Goal: Transaction & Acquisition: Book appointment/travel/reservation

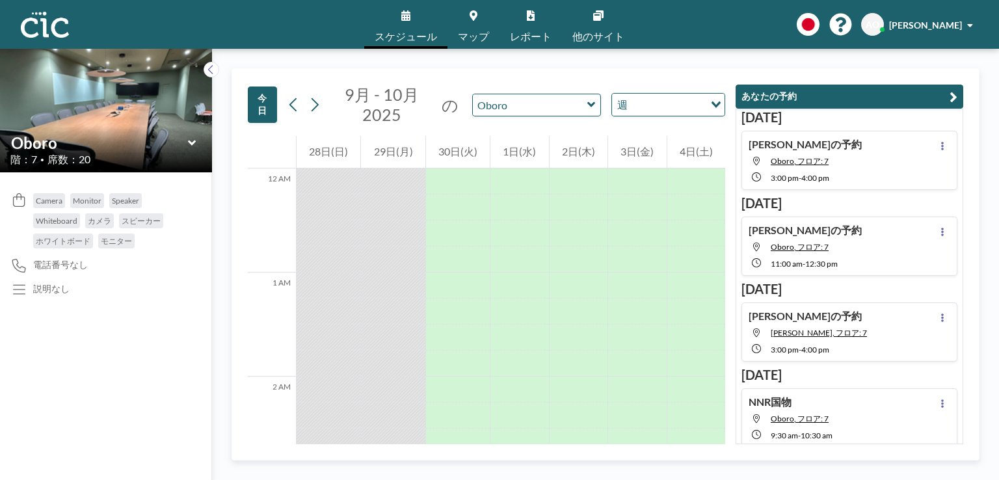
scroll to position [1639, 0]
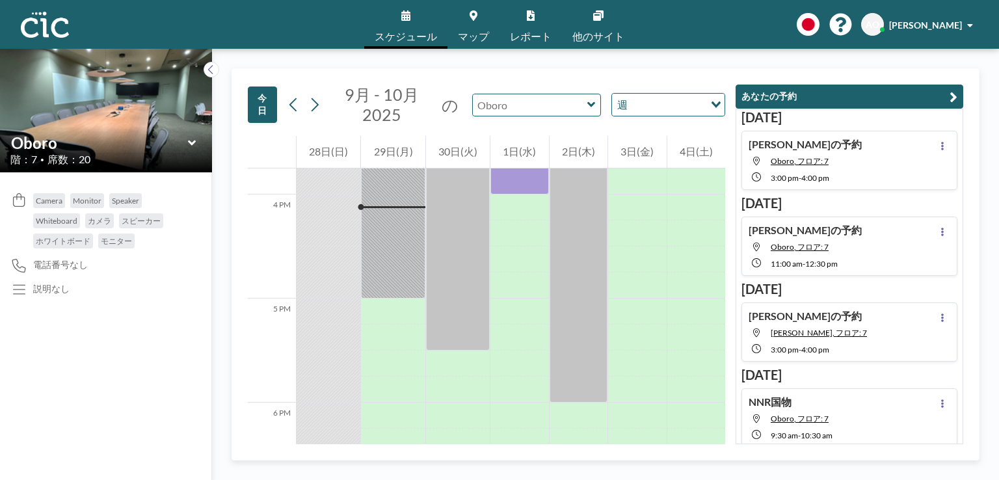
click at [492, 111] on input "text" at bounding box center [530, 104] width 114 height 21
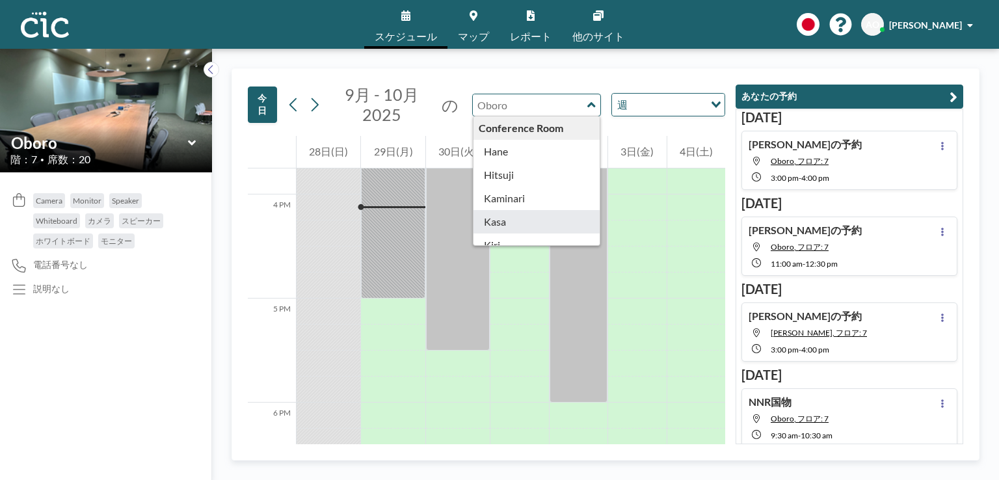
type input "Kasa"
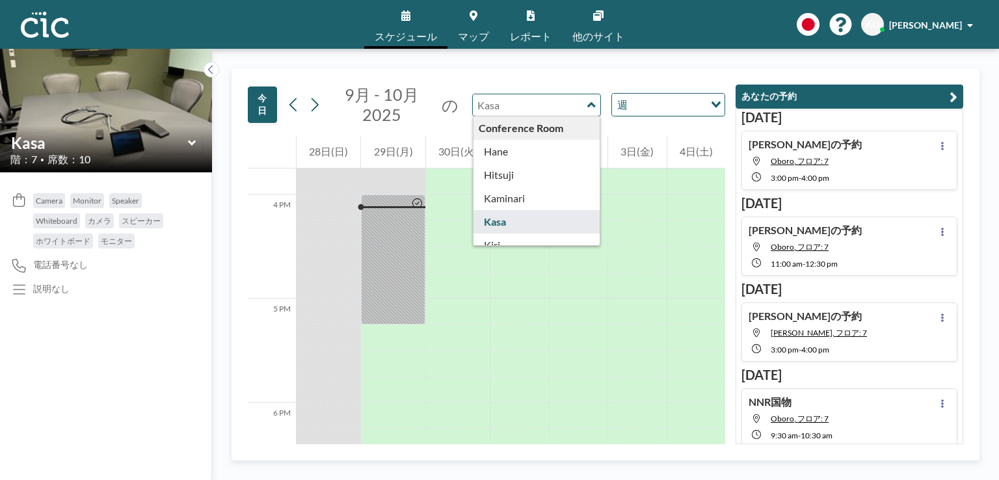
click at [569, 102] on input "text" at bounding box center [530, 104] width 114 height 21
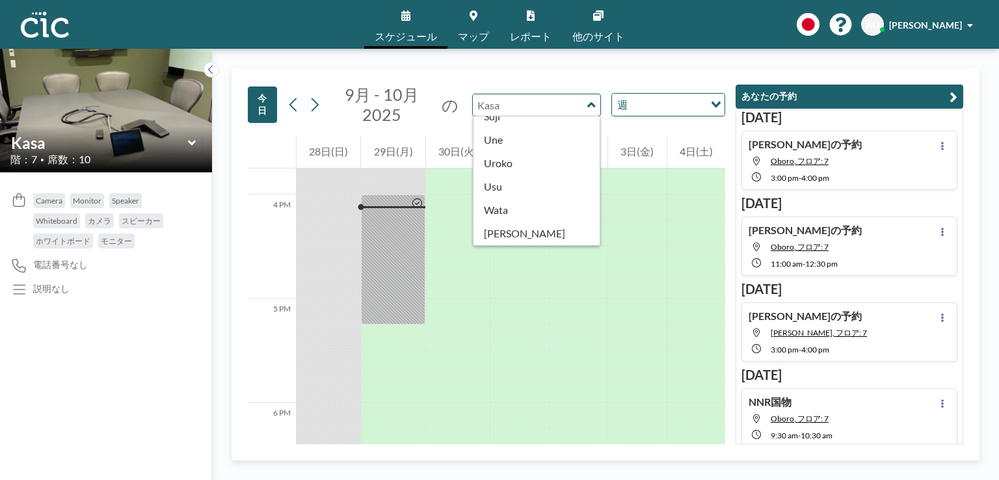
scroll to position [705, 0]
type input "Uroko"
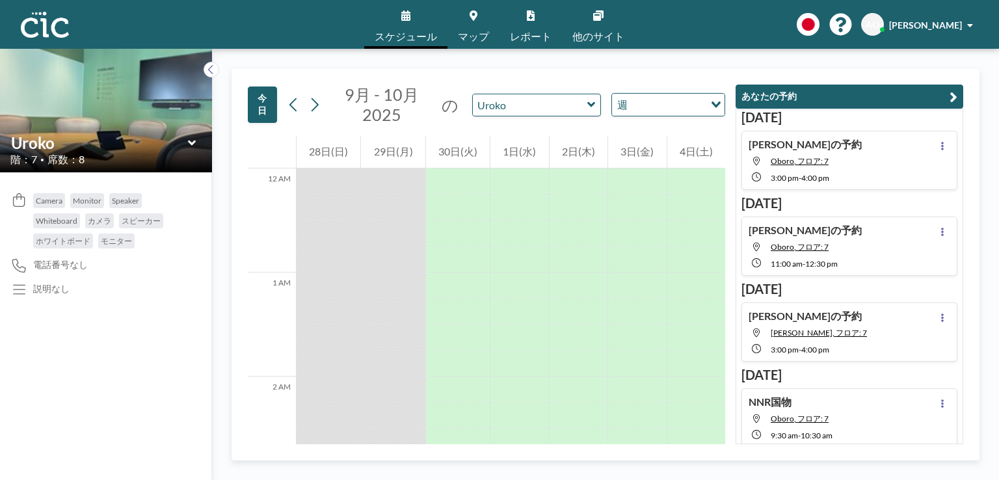
scroll to position [1639, 0]
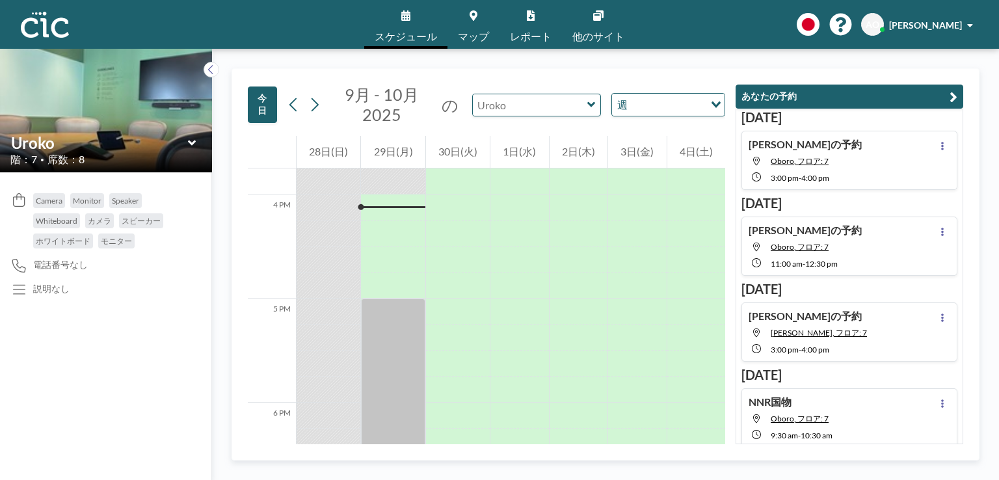
click at [556, 112] on input "text" at bounding box center [530, 104] width 114 height 21
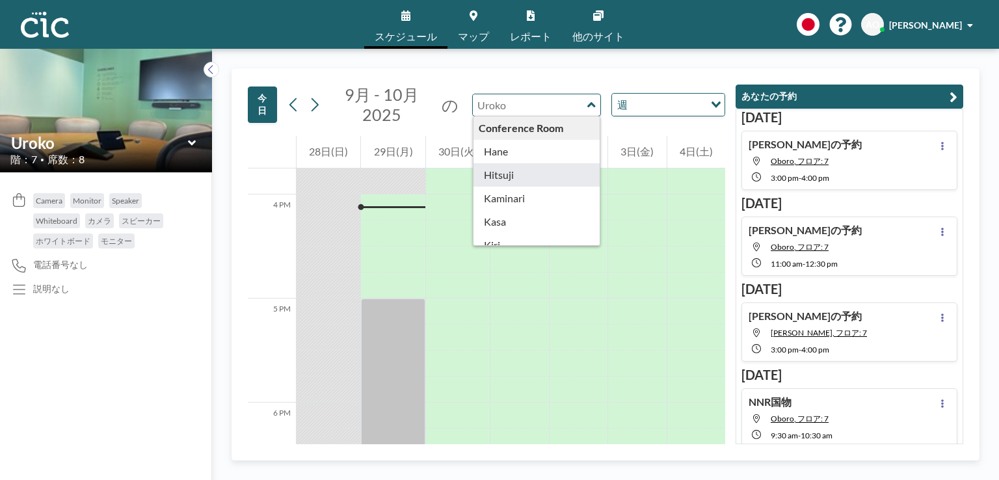
type input "Hitsuji"
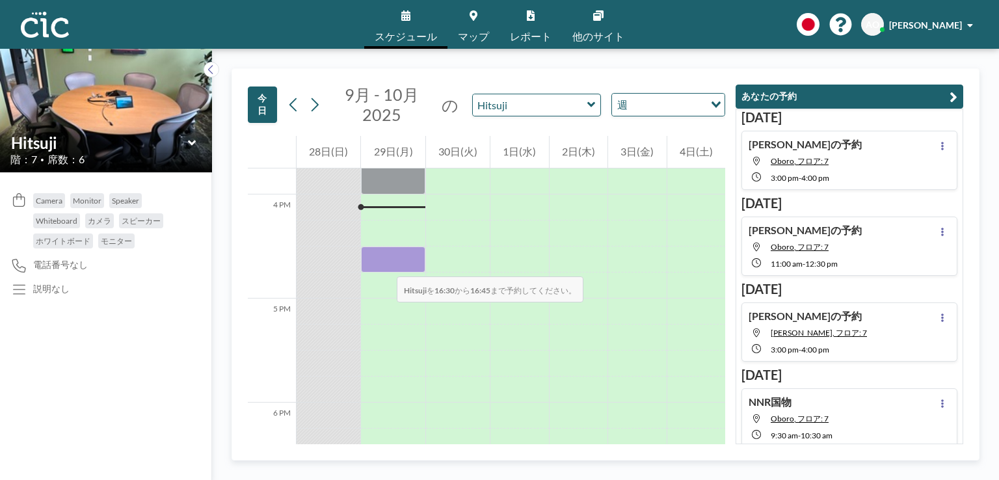
click at [384, 263] on div at bounding box center [393, 259] width 64 height 26
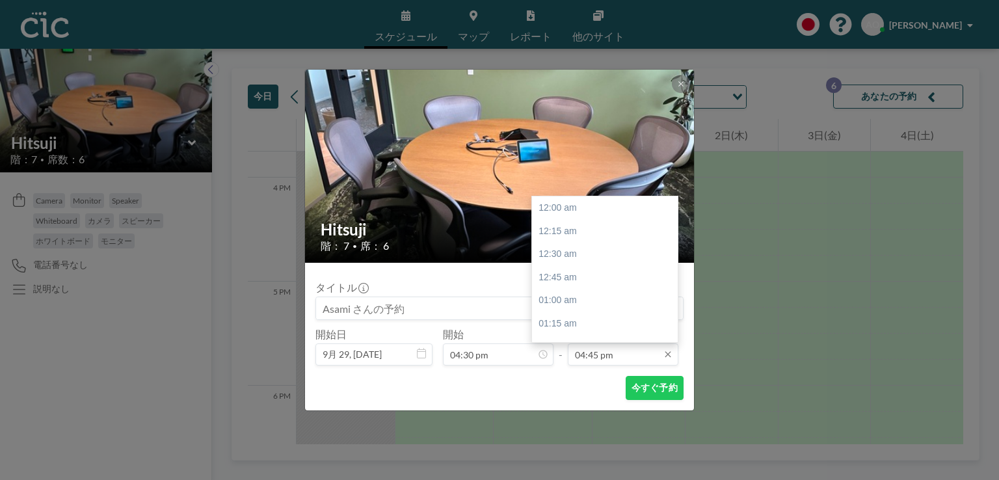
scroll to position [1551, 0]
click at [581, 279] on div "05:30 pm" at bounding box center [608, 278] width 152 height 23
type input "05:30 pm"
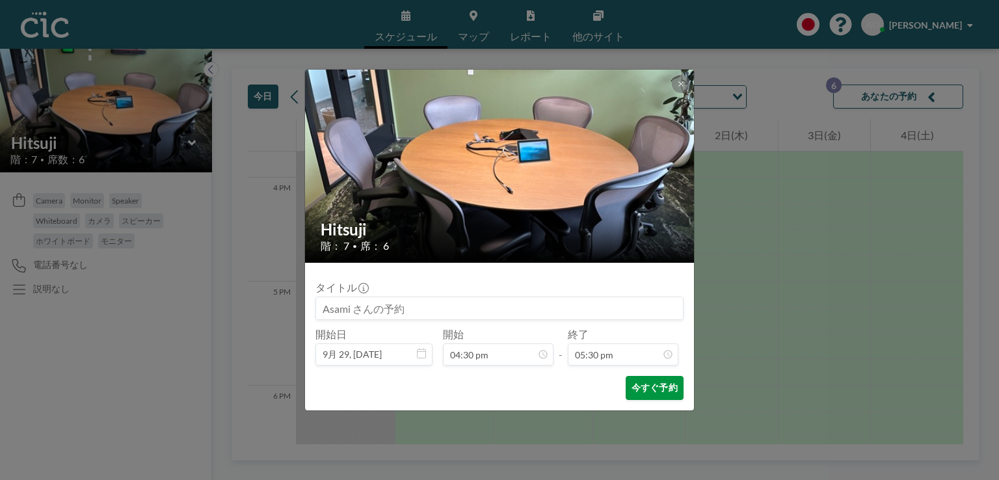
scroll to position [0, 0]
click at [650, 391] on button "今すぐ予約" at bounding box center [655, 388] width 58 height 24
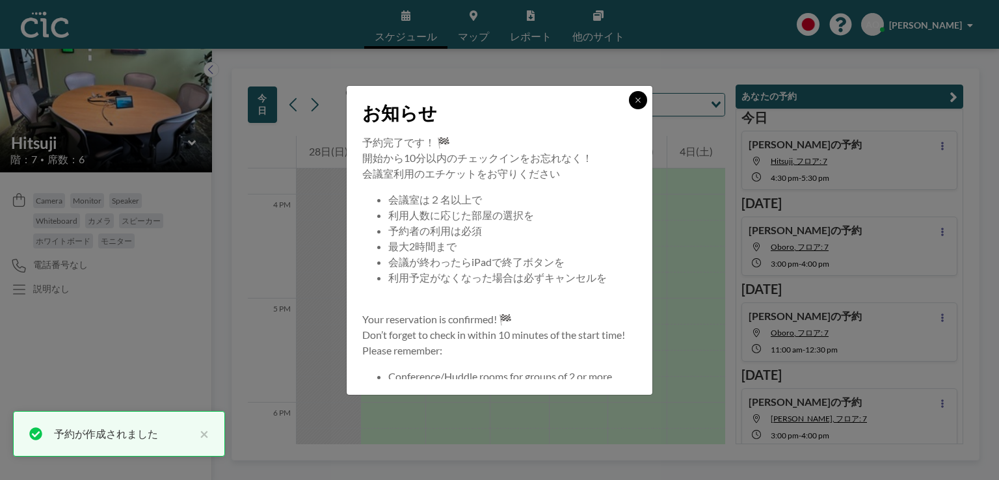
click at [637, 97] on icon at bounding box center [638, 100] width 8 height 8
